Goal: Find specific page/section: Locate a particular part of the current website

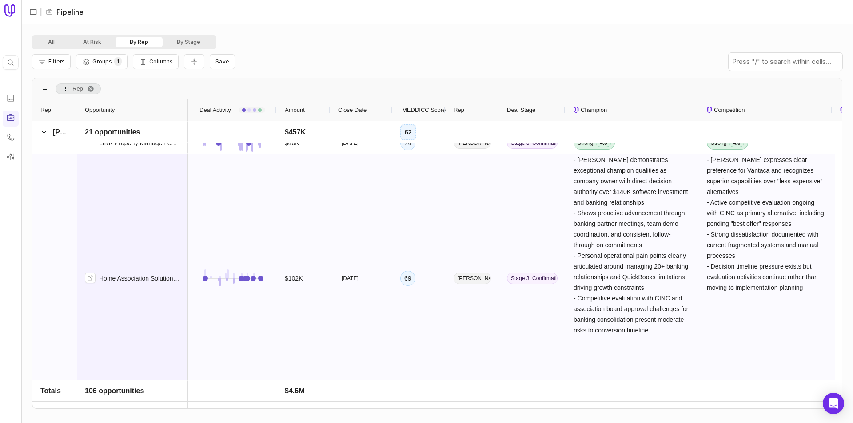
click at [127, 263] on link "Home Association Solutions, LLC - New Deal" at bounding box center [139, 278] width 81 height 11
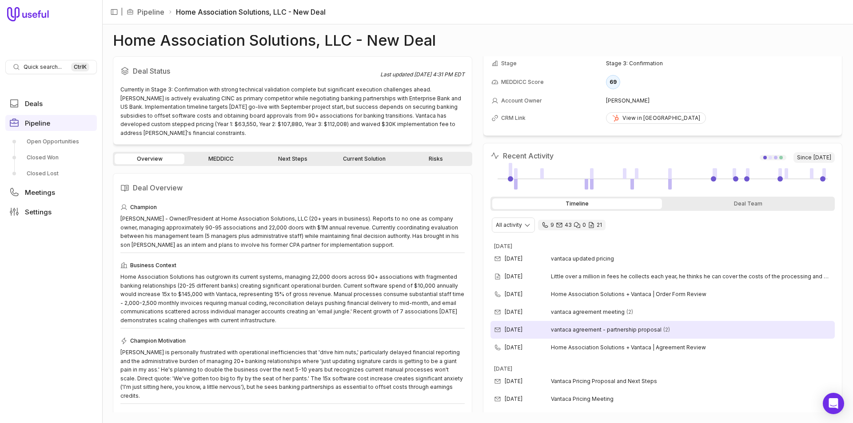
scroll to position [89, 0]
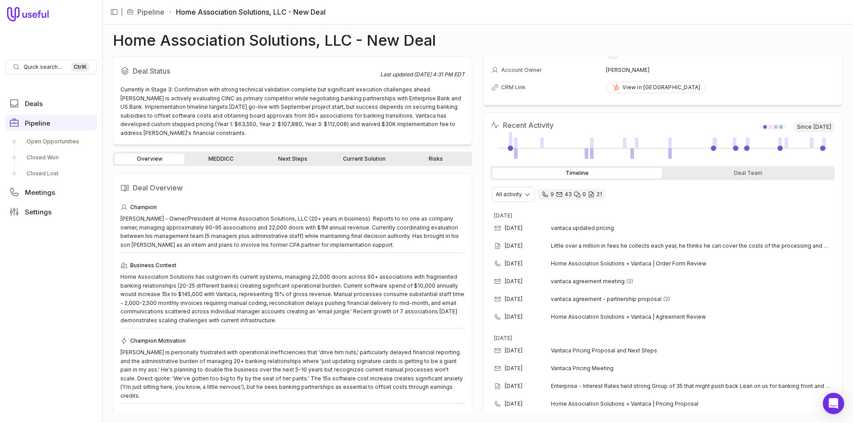
click at [237, 159] on link "MEDDICC" at bounding box center [221, 159] width 70 height 11
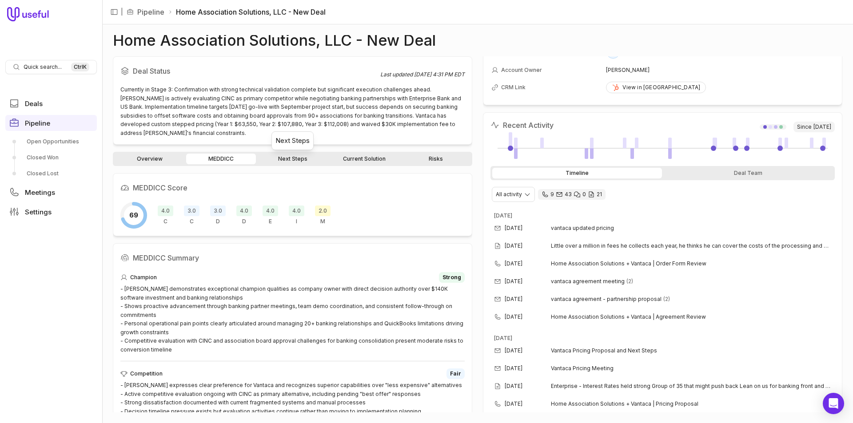
click at [301, 158] on link "Next Steps" at bounding box center [293, 159] width 70 height 11
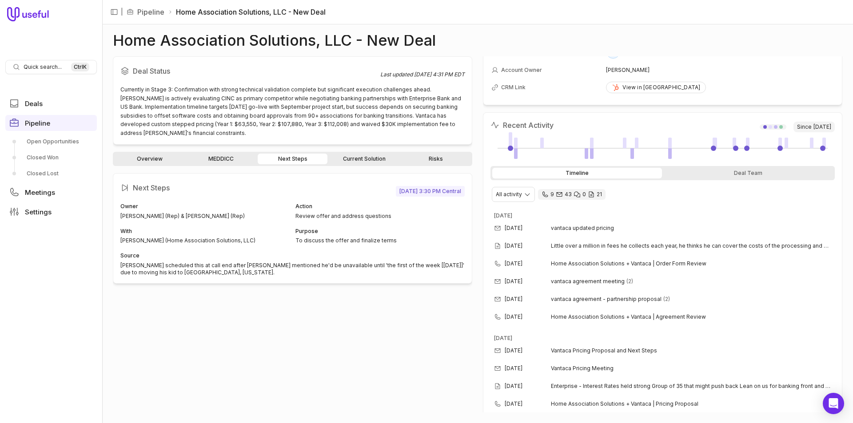
click at [370, 155] on div "Overview MEDDICC Next Steps Current Solution Risks" at bounding box center [292, 159] width 359 height 14
click at [373, 157] on link "Current Solution" at bounding box center [364, 159] width 70 height 11
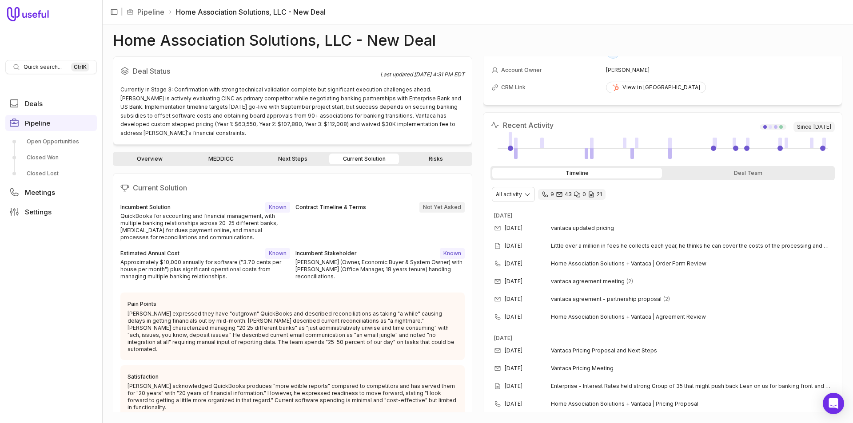
click at [425, 156] on link "Risks" at bounding box center [436, 159] width 70 height 11
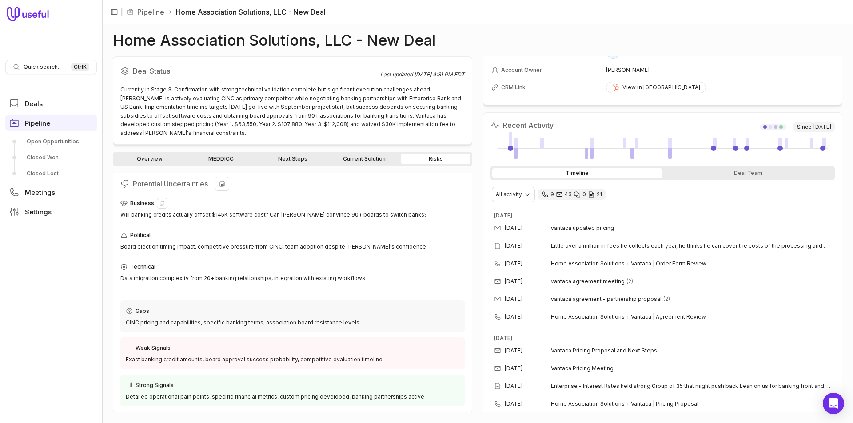
scroll to position [5, 0]
